Goal: Task Accomplishment & Management: Use online tool/utility

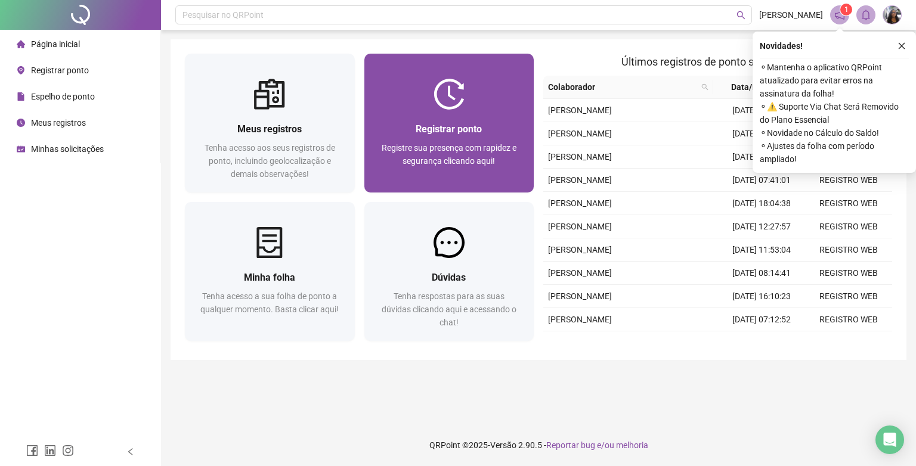
click at [468, 125] on span "Registrar ponto" at bounding box center [449, 128] width 66 height 11
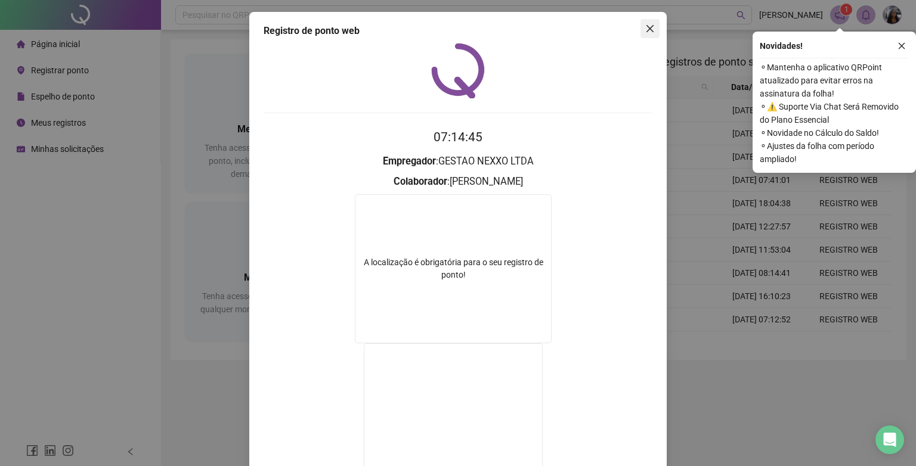
click at [645, 27] on icon "close" at bounding box center [650, 29] width 10 height 10
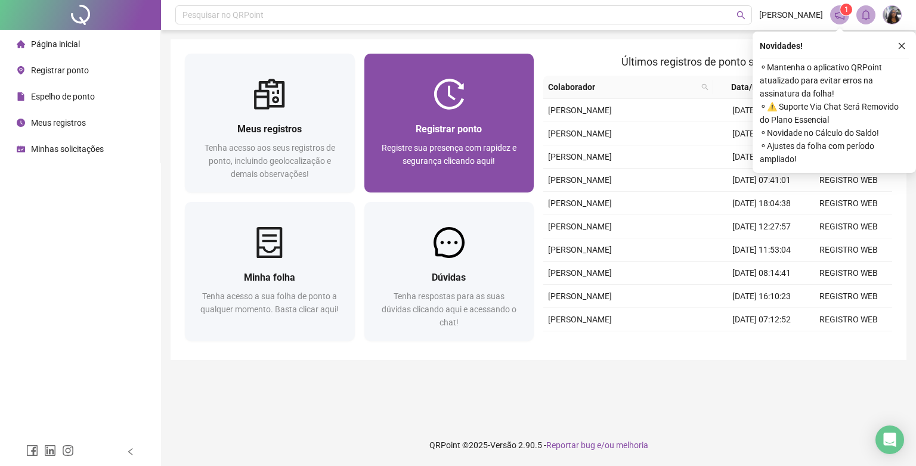
click at [500, 132] on div "Registrar ponto" at bounding box center [449, 129] width 141 height 15
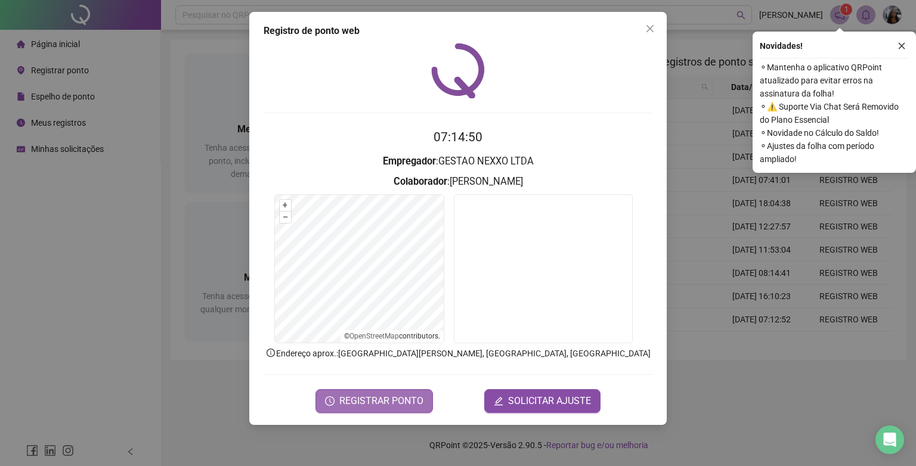
click at [401, 397] on span "REGISTRAR PONTO" at bounding box center [381, 401] width 84 height 14
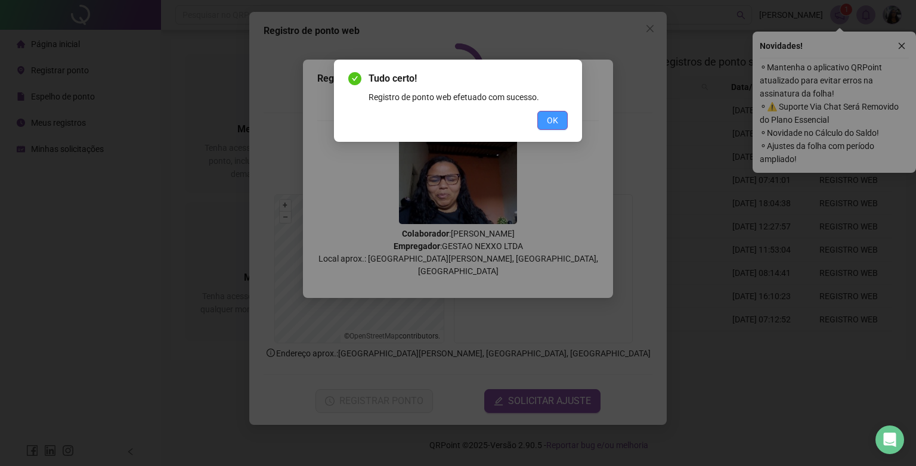
click at [560, 120] on button "OK" at bounding box center [552, 120] width 30 height 19
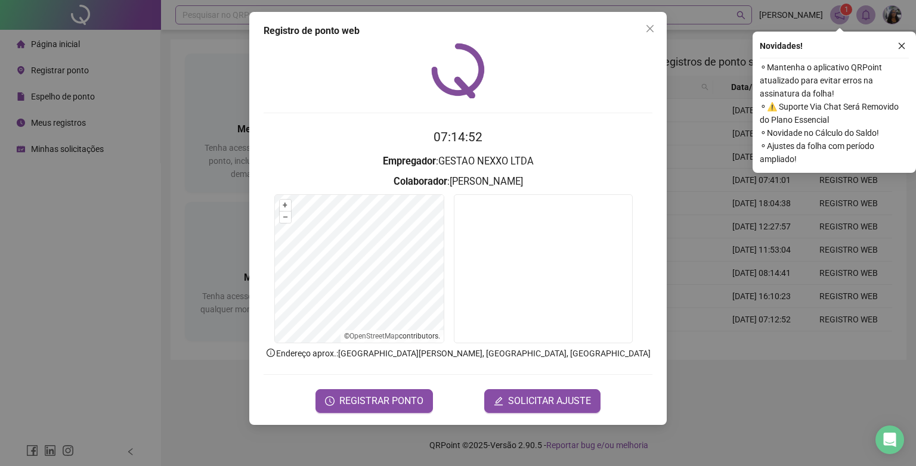
drag, startPoint x: 649, startPoint y: 20, endPoint x: 655, endPoint y: 21, distance: 6.2
click at [649, 20] on button "Close" at bounding box center [649, 28] width 19 height 19
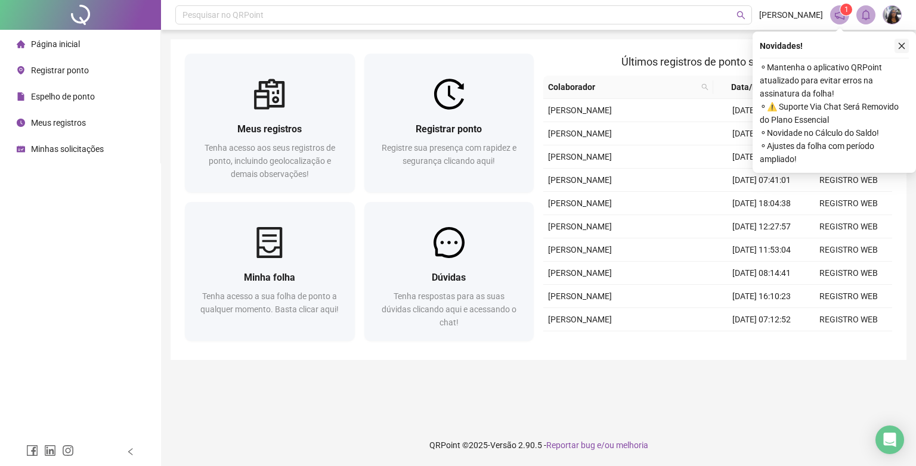
click at [899, 45] on icon "close" at bounding box center [901, 46] width 8 height 8
